Goal: Task Accomplishment & Management: Manage account settings

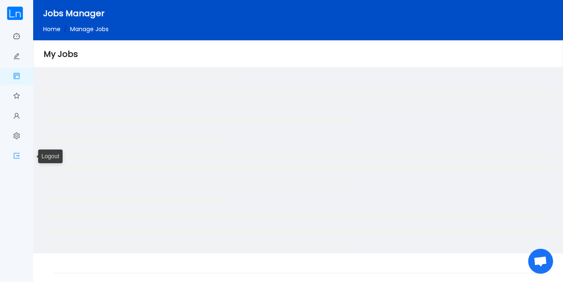
click at [15, 153] on link "Logout" at bounding box center [16, 156] width 7 height 17
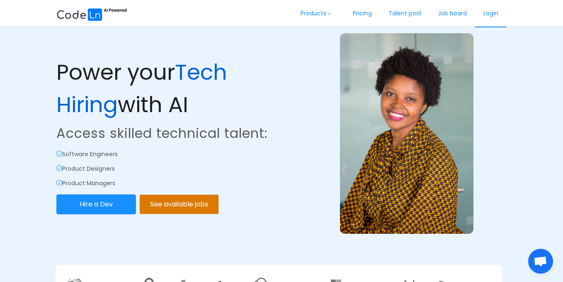
click at [491, 15] on link "Login" at bounding box center [491, 13] width 32 height 27
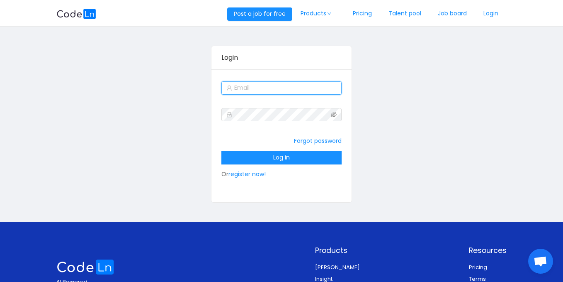
type input "sales@codeln.com"
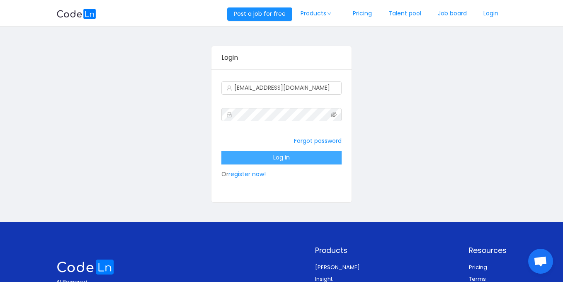
click at [262, 158] on button "Log in" at bounding box center [281, 157] width 120 height 13
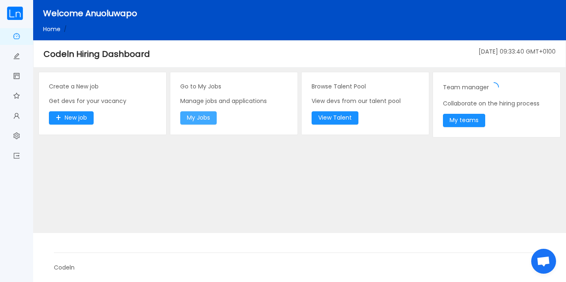
click at [201, 119] on button "My Jobs" at bounding box center [198, 117] width 36 height 13
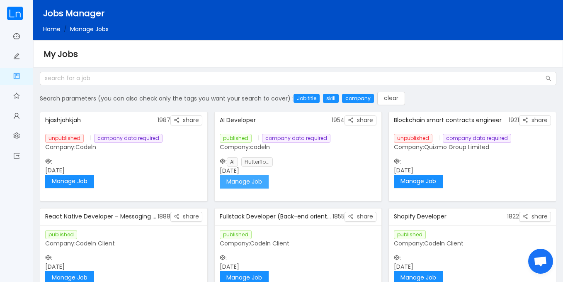
click at [230, 181] on button "Manage Job" at bounding box center [244, 181] width 49 height 13
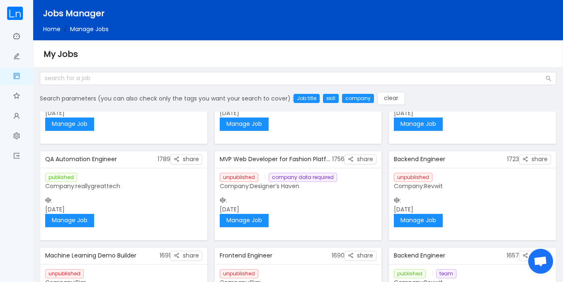
scroll to position [155, 0]
